Goal: Entertainment & Leisure: Consume media (video, audio)

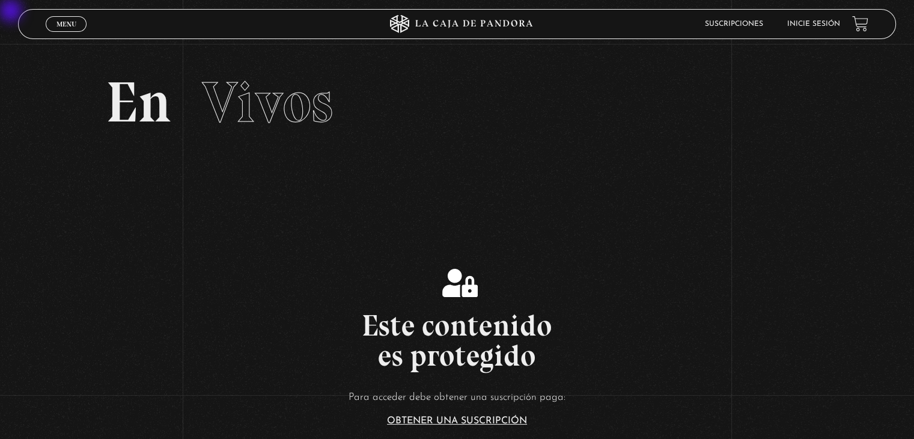
click at [479, 23] on link "Inicie sesión" at bounding box center [813, 23] width 53 height 7
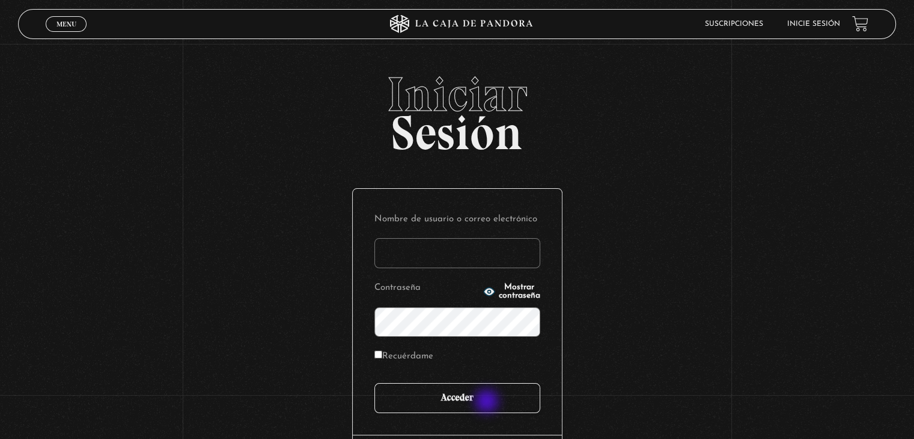
type input "anamariasalas18@gmail.com"
click at [488, 402] on input "Acceder" at bounding box center [457, 398] width 166 height 30
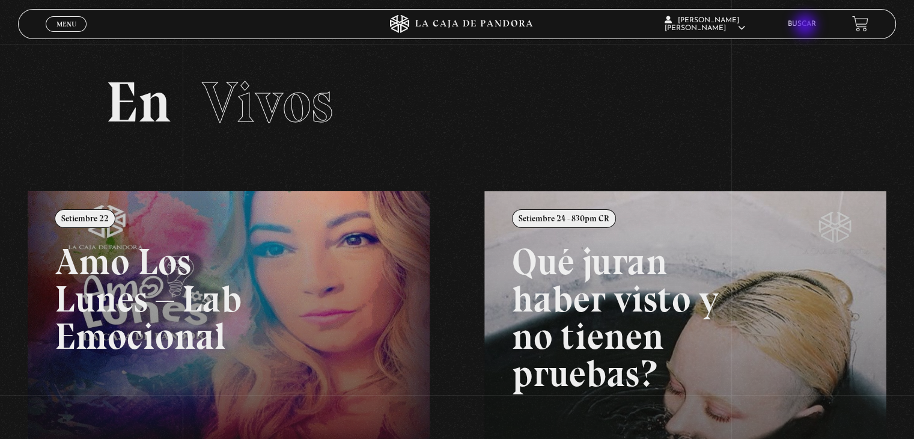
click at [806, 26] on link "Buscar" at bounding box center [802, 23] width 28 height 7
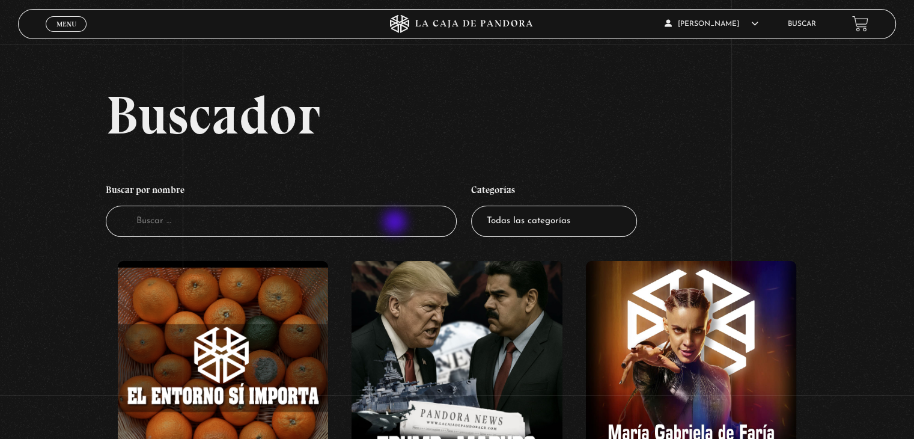
click at [396, 223] on input "Buscador" at bounding box center [281, 222] width 351 height 32
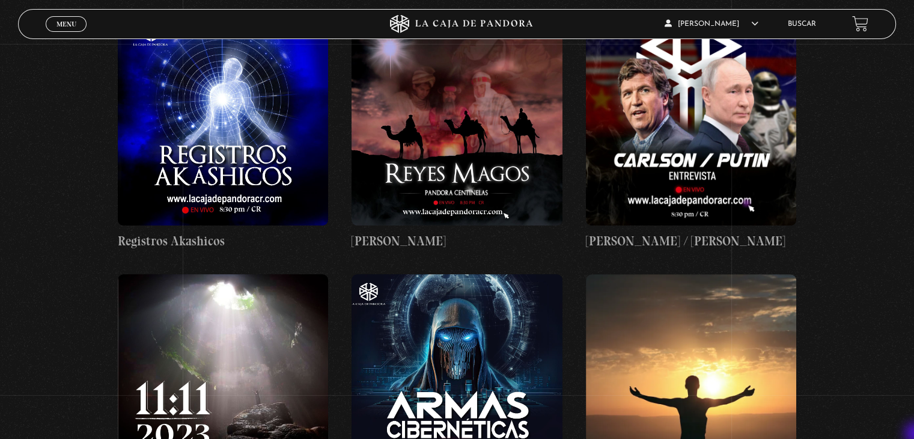
scroll to position [9526, 0]
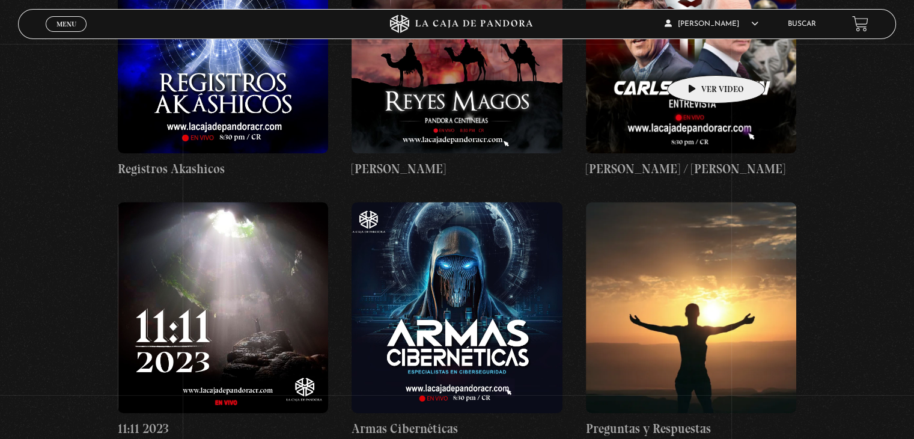
click at [697, 57] on figure at bounding box center [691, 47] width 210 height 210
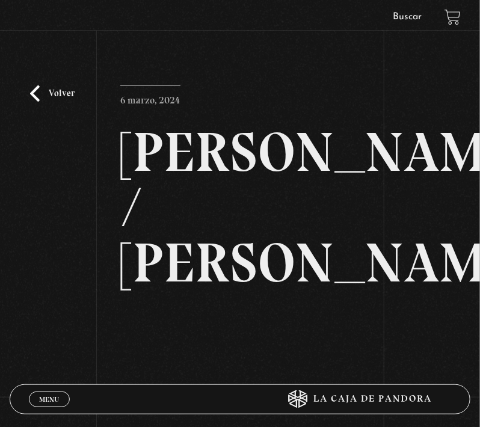
click at [13, 377] on div "Volver 6 marzo, 2024 [PERSON_NAME] / [PERSON_NAME] WhatsApp Twitter Messenger E…" at bounding box center [240, 270] width 480 height 455
